Goal: Navigation & Orientation: Find specific page/section

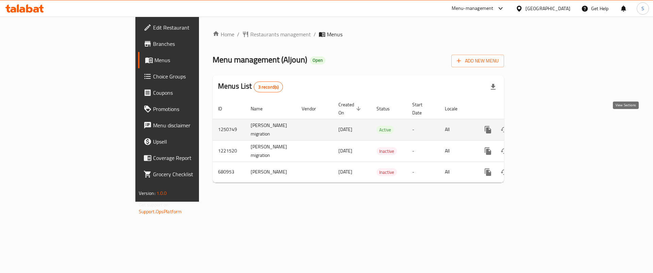
click at [541, 126] on icon "enhanced table" at bounding box center [537, 130] width 8 height 8
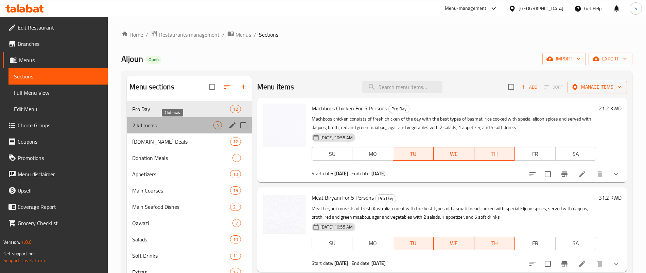
click at [175, 126] on span "2 kd meals" at bounding box center [172, 125] width 81 height 8
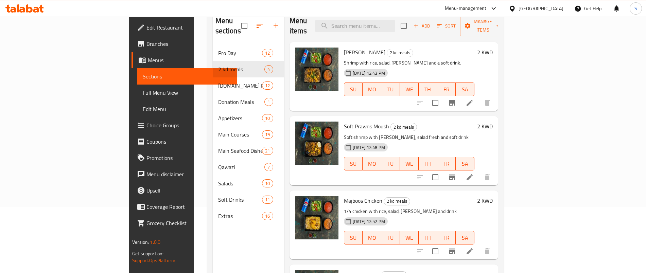
scroll to position [53, 0]
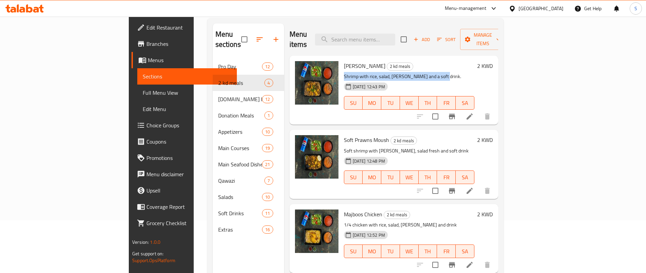
drag, startPoint x: 312, startPoint y: 67, endPoint x: 414, endPoint y: 67, distance: 102.0
click at [414, 72] on p "Shrimp with rice, salad, [PERSON_NAME] and a soft drink." at bounding box center [409, 76] width 131 height 8
click at [394, 72] on p "Shrimp with rice, salad, [PERSON_NAME] and a soft drink." at bounding box center [409, 76] width 131 height 8
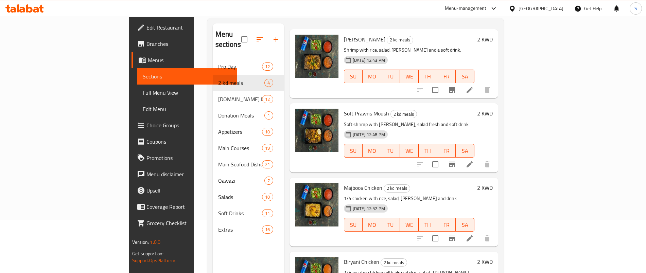
scroll to position [41, 0]
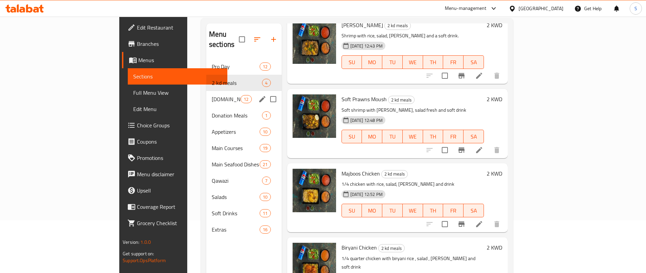
click at [206, 107] on div "Donation Meals 1" at bounding box center [243, 115] width 75 height 16
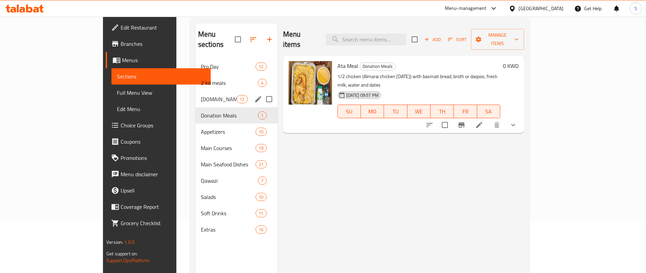
click at [201, 95] on span "[DOMAIN_NAME] Deals" at bounding box center [219, 99] width 36 height 8
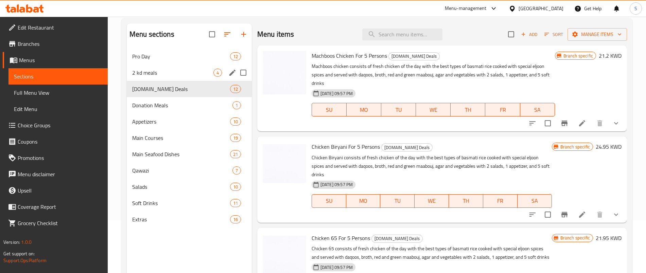
click at [149, 76] on span "2 kd meals" at bounding box center [172, 73] width 81 height 8
